Goal: Entertainment & Leisure: Consume media (video, audio)

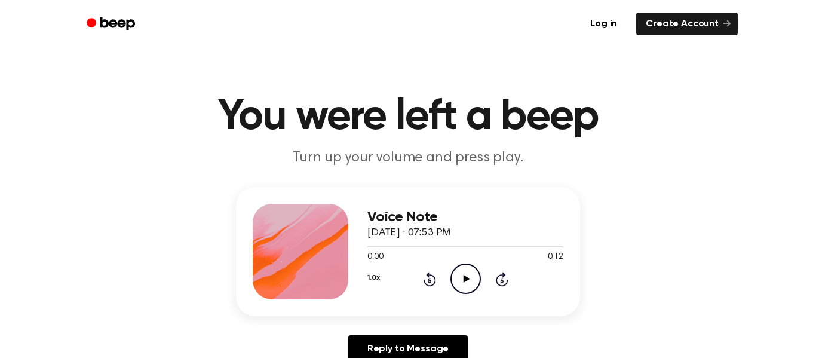
click at [461, 274] on icon "Play Audio" at bounding box center [465, 278] width 30 height 30
click at [456, 276] on icon "Play Audio" at bounding box center [465, 278] width 30 height 30
click at [460, 278] on icon "Play Audio" at bounding box center [465, 278] width 30 height 30
click at [455, 282] on icon "Play Audio" at bounding box center [465, 278] width 30 height 30
click at [454, 283] on icon "Play Audio" at bounding box center [465, 278] width 30 height 30
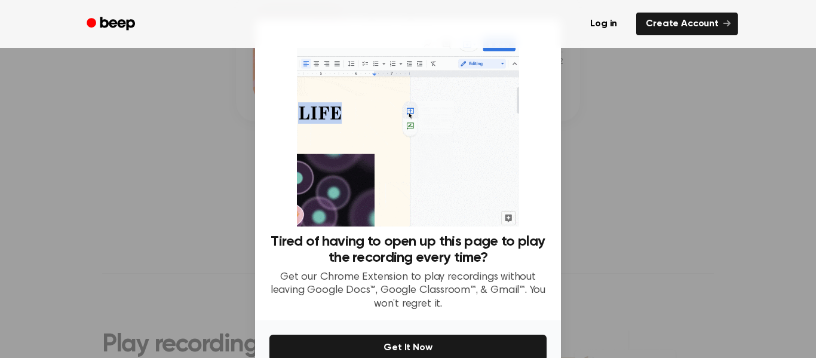
scroll to position [63, 0]
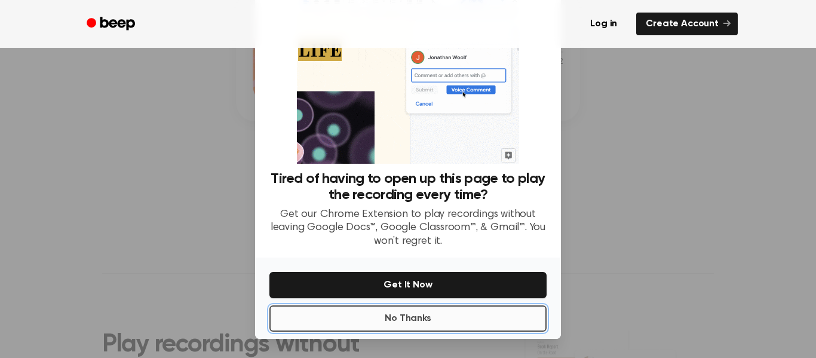
click at [364, 318] on button "No Thanks" at bounding box center [407, 318] width 277 height 26
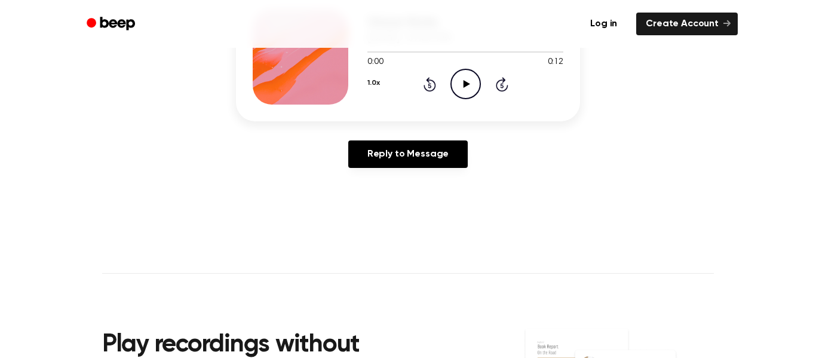
click at [471, 76] on icon "Play Audio" at bounding box center [465, 84] width 30 height 30
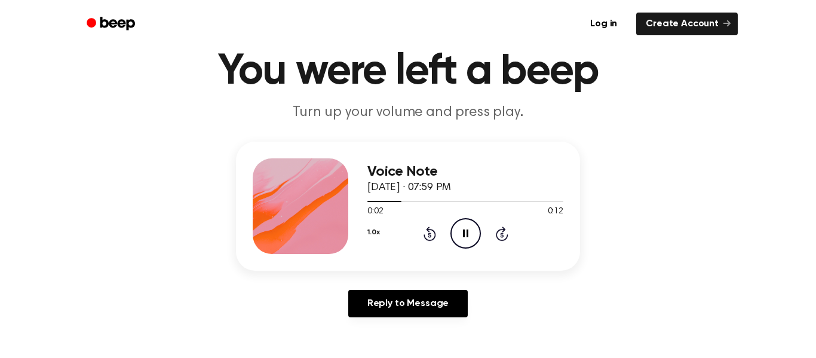
scroll to position [0, 0]
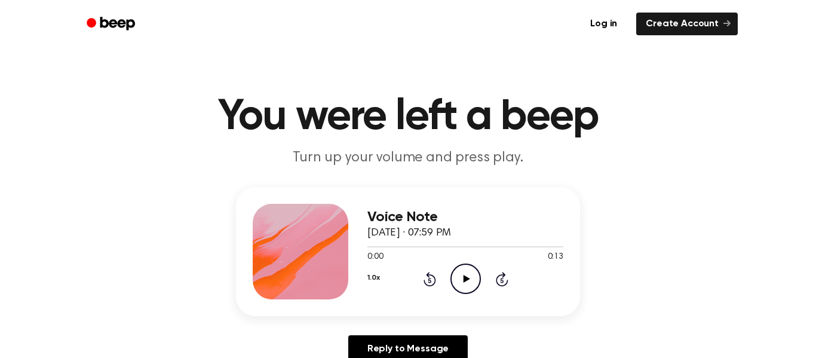
click at [458, 260] on div "0:00 0:13" at bounding box center [465, 257] width 196 height 13
click at [464, 280] on icon at bounding box center [466, 279] width 7 height 8
click at [461, 278] on icon "Play Audio" at bounding box center [465, 278] width 30 height 30
click at [482, 275] on div "1.0x Rewind 5 seconds Play Audio Skip 5 seconds" at bounding box center [465, 278] width 196 height 30
click at [475, 278] on icon "Play Audio" at bounding box center [465, 278] width 30 height 30
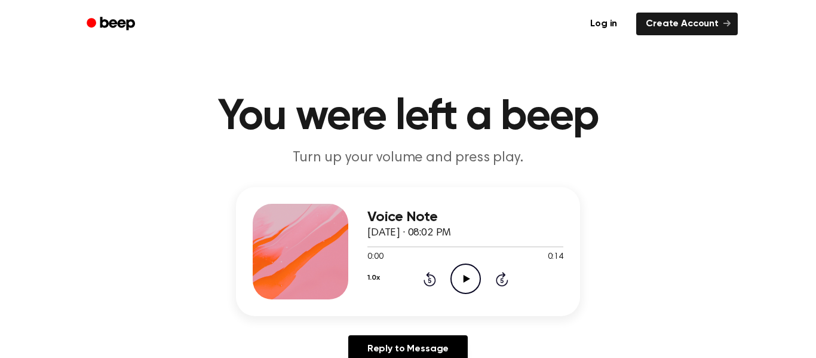
click at [462, 279] on icon "Play Audio" at bounding box center [465, 278] width 30 height 30
click at [458, 271] on icon "Play Audio" at bounding box center [465, 278] width 30 height 30
